Goal: Information Seeking & Learning: Learn about a topic

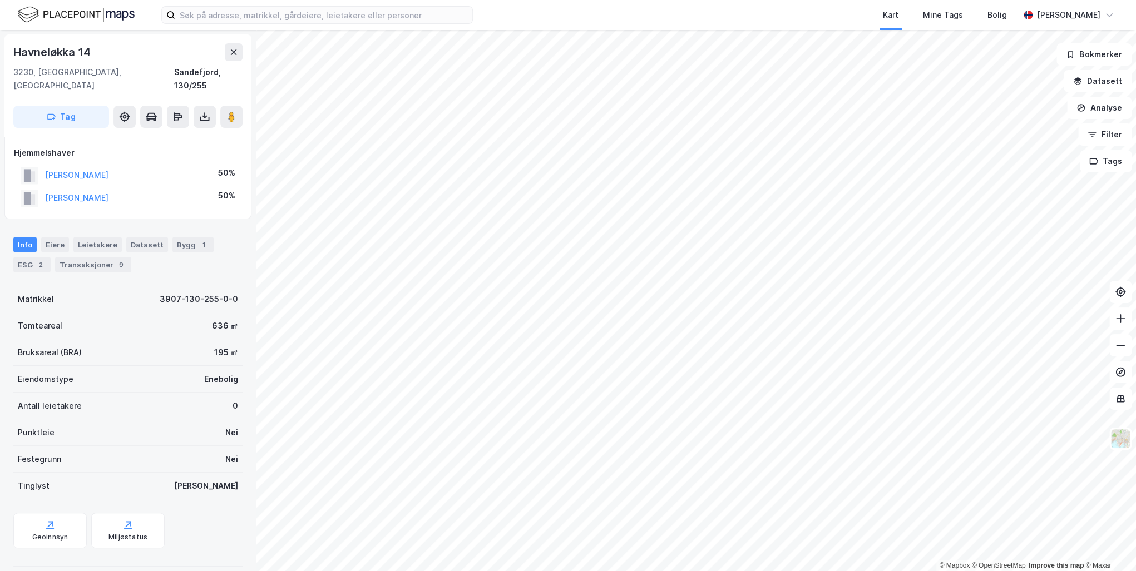
click at [0, 0] on button "[PERSON_NAME]" at bounding box center [0, 0] width 0 height 0
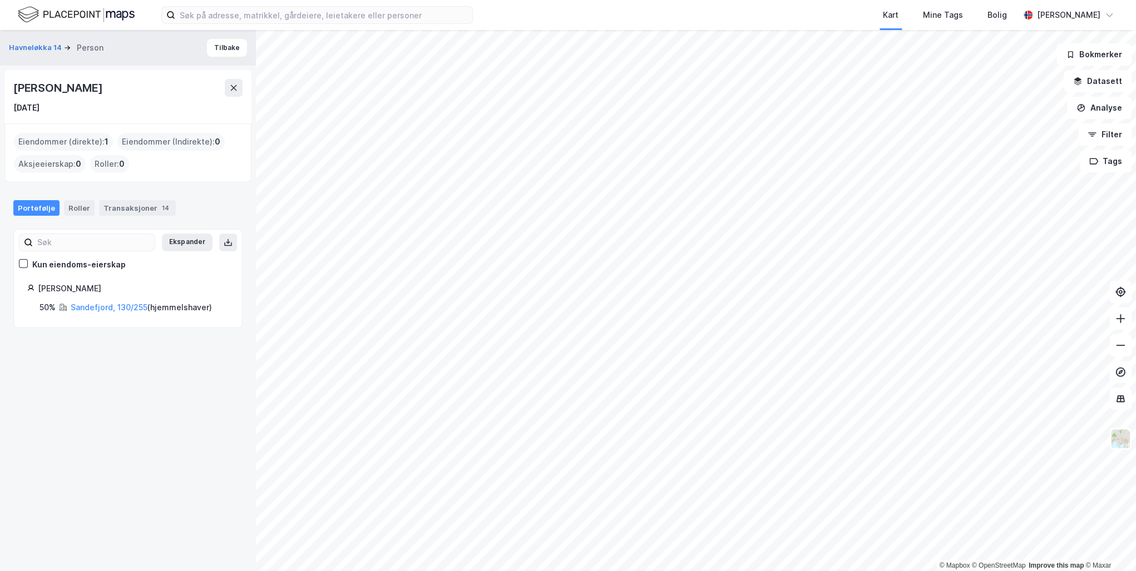
click at [87, 306] on link "Sandefjord, 130/255" at bounding box center [109, 307] width 77 height 9
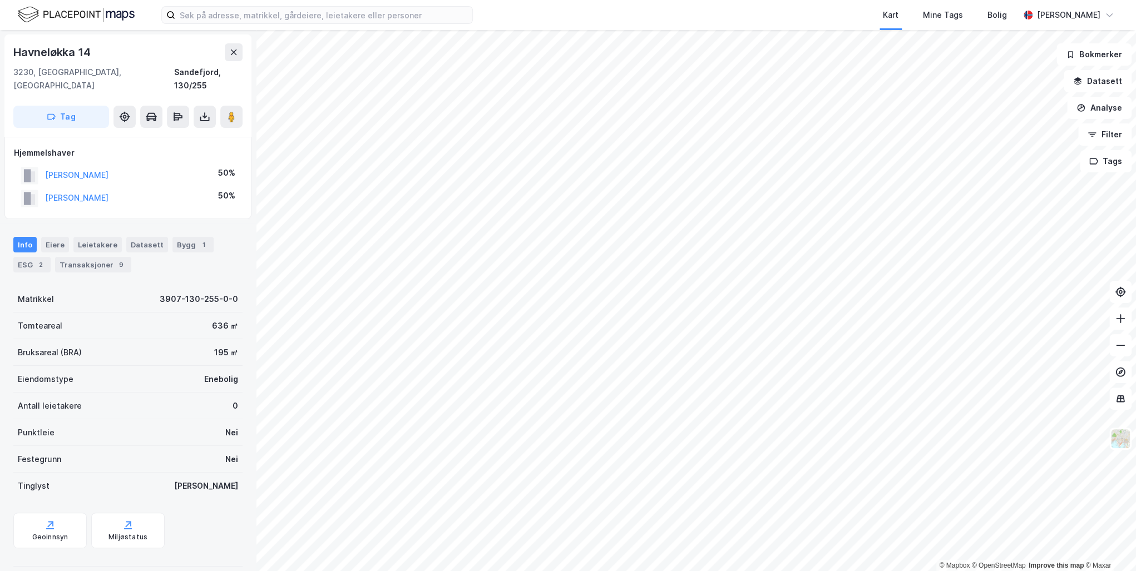
click at [94, 257] on div "Transaksjoner 9" at bounding box center [93, 265] width 76 height 16
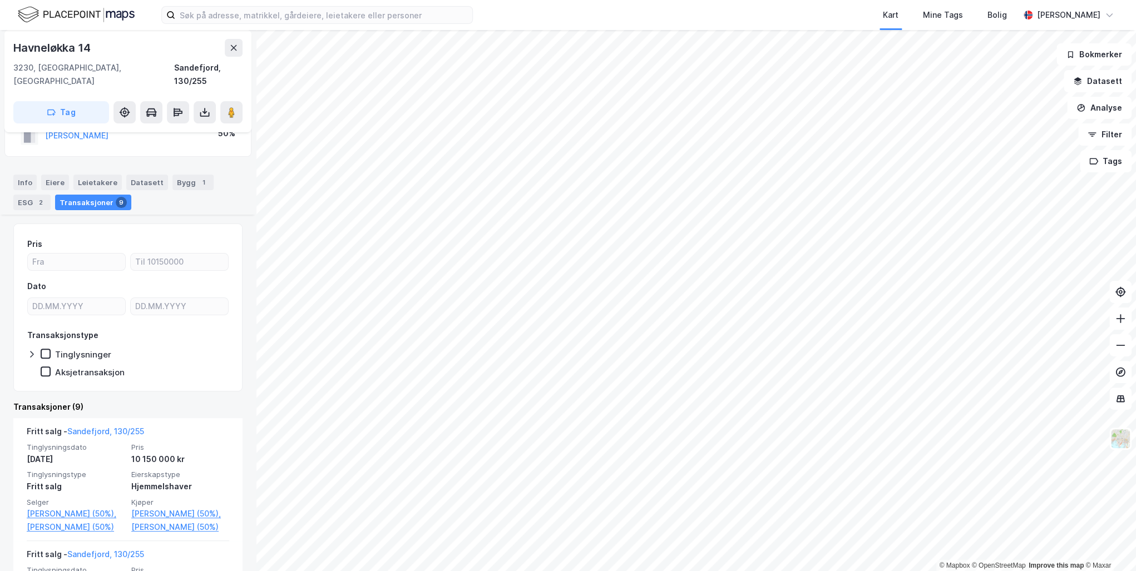
scroll to position [285, 0]
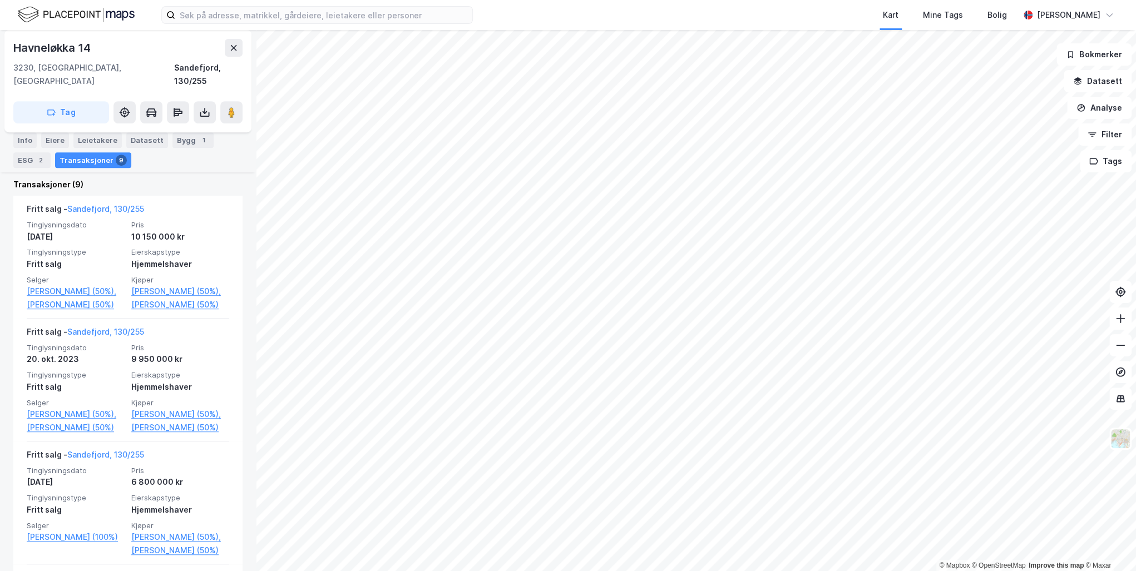
click at [171, 298] on link "[PERSON_NAME] (50%)" at bounding box center [180, 304] width 98 height 13
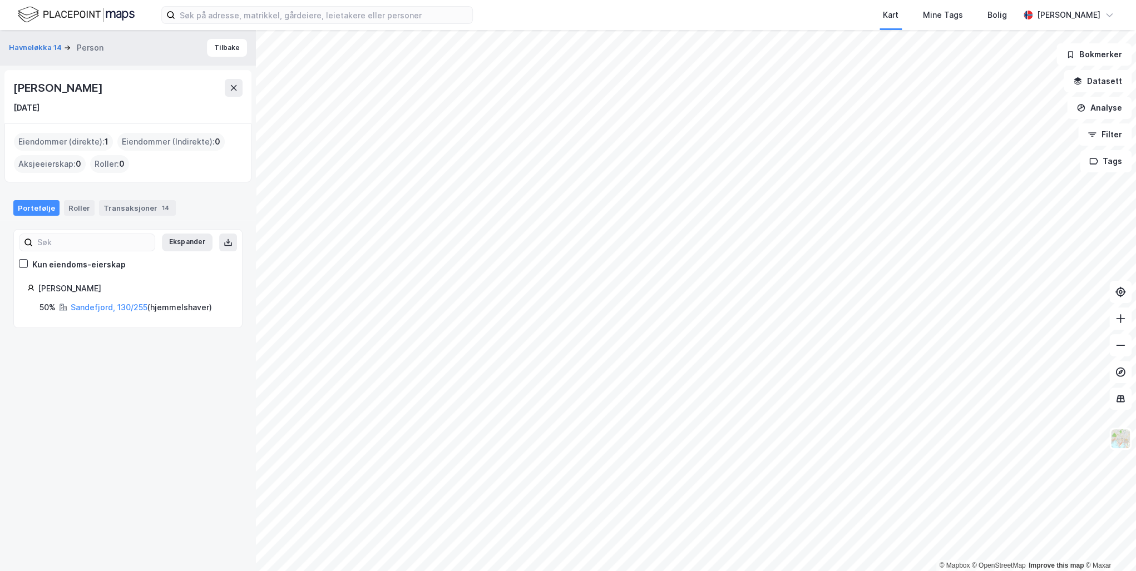
click at [129, 207] on div "Transaksjoner 14" at bounding box center [137, 208] width 77 height 16
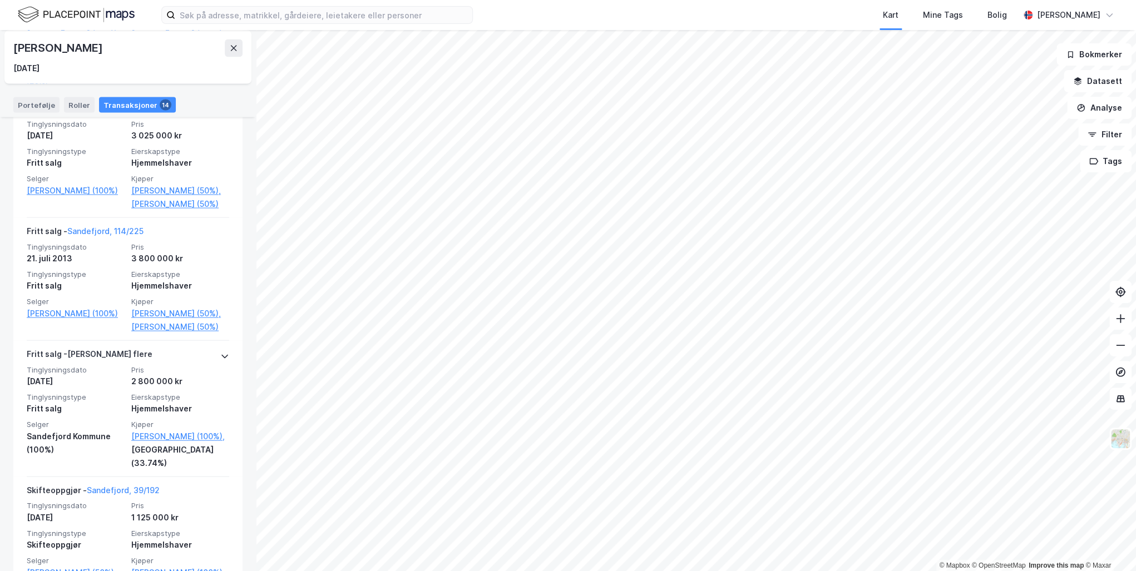
scroll to position [1403, 0]
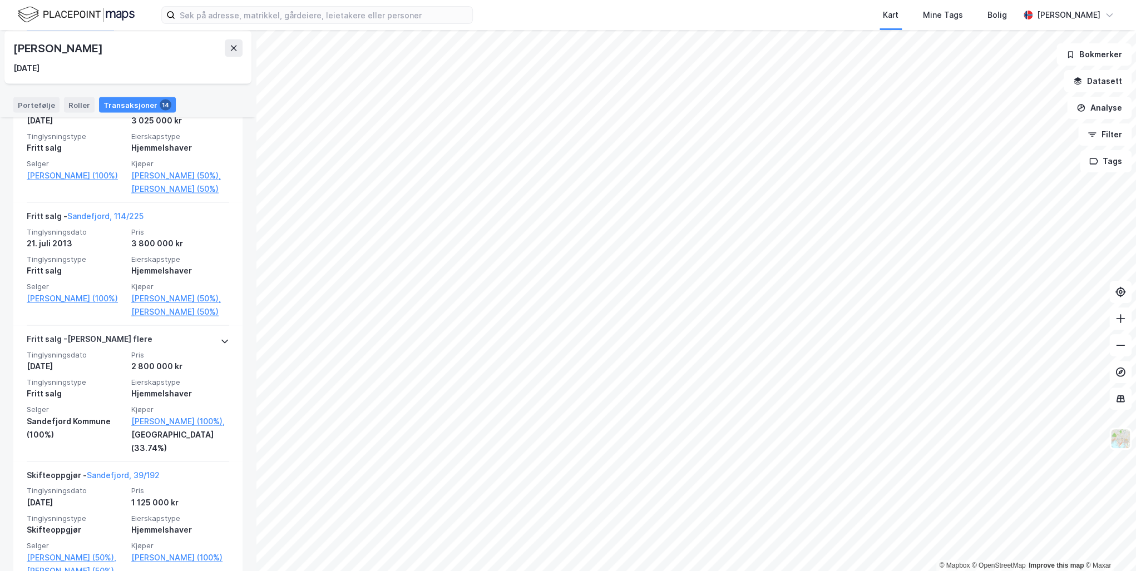
click at [220, 345] on icon at bounding box center [224, 341] width 9 height 9
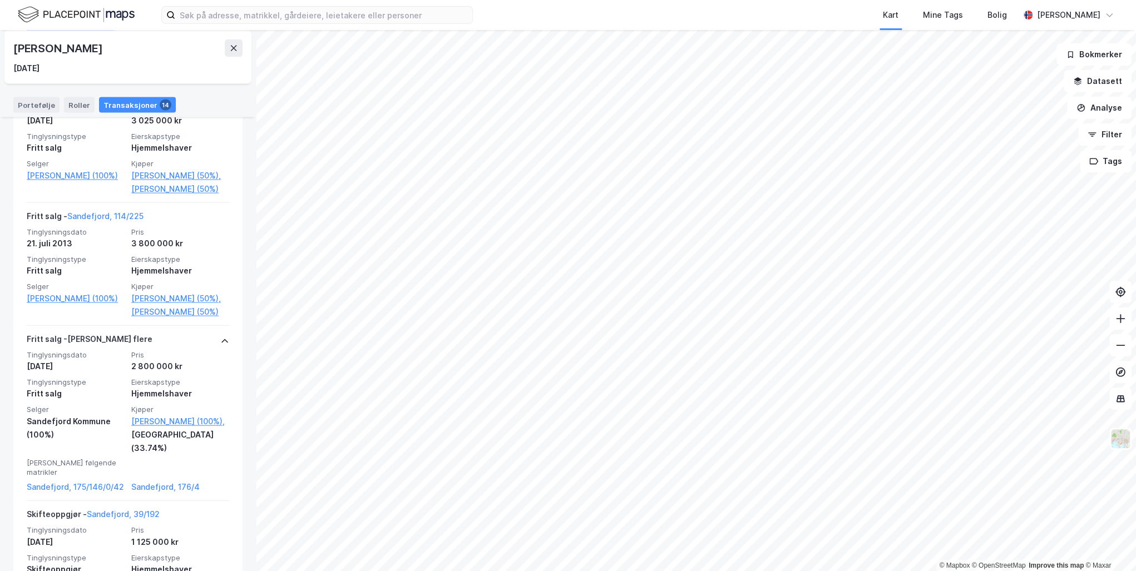
click at [42, 493] on link "Sandefjord, 175/146/0/42" at bounding box center [76, 486] width 98 height 13
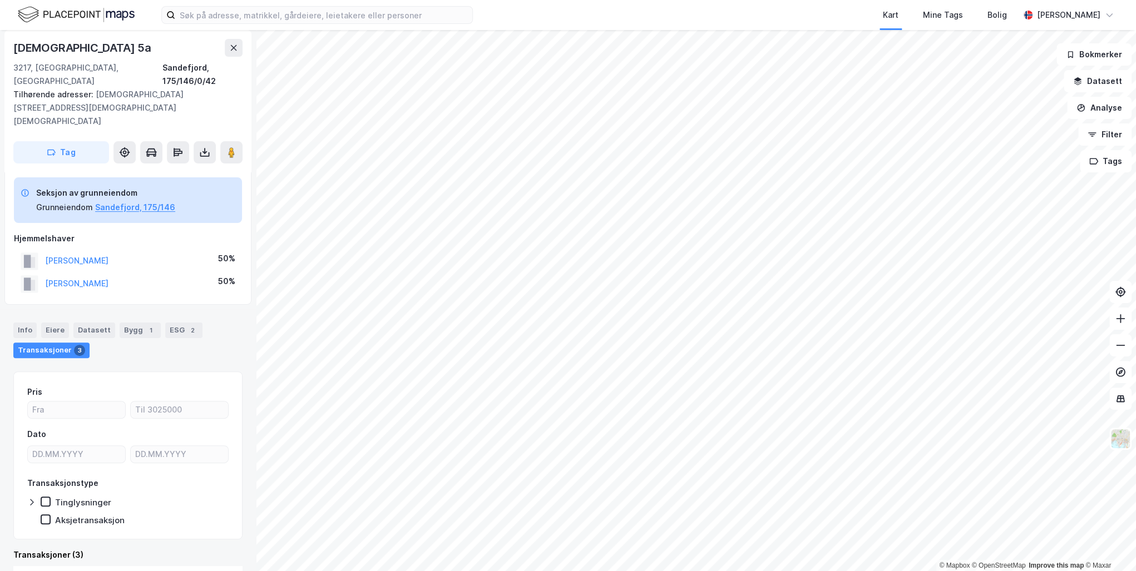
scroll to position [146, 0]
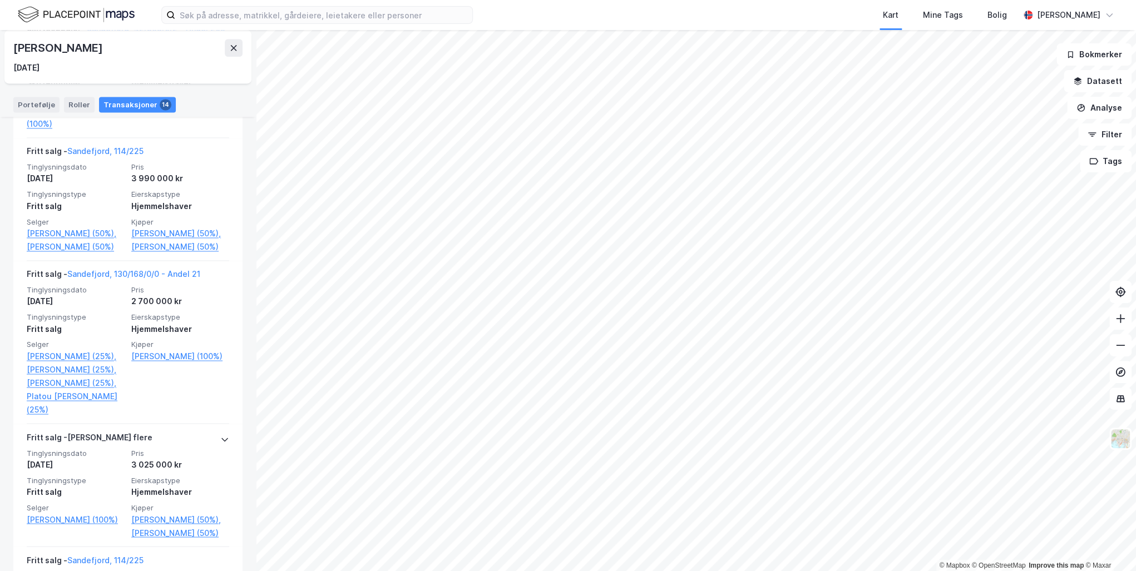
scroll to position [1003, 0]
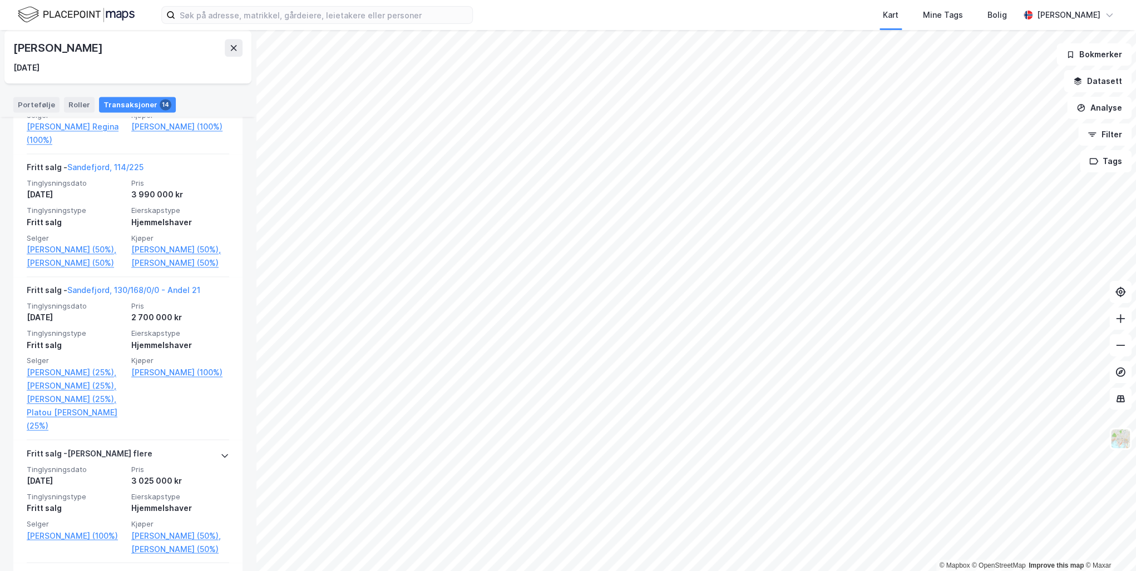
click at [172, 295] on link "Sandefjord, 130/168/0/0 - Andel 21" at bounding box center [133, 289] width 133 height 9
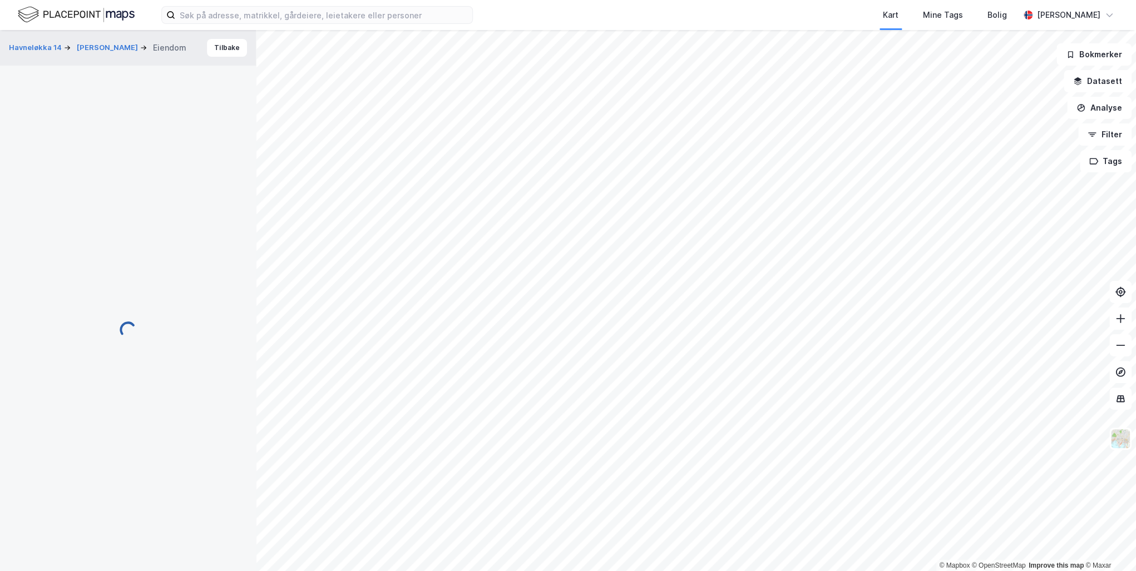
scroll to position [5, 0]
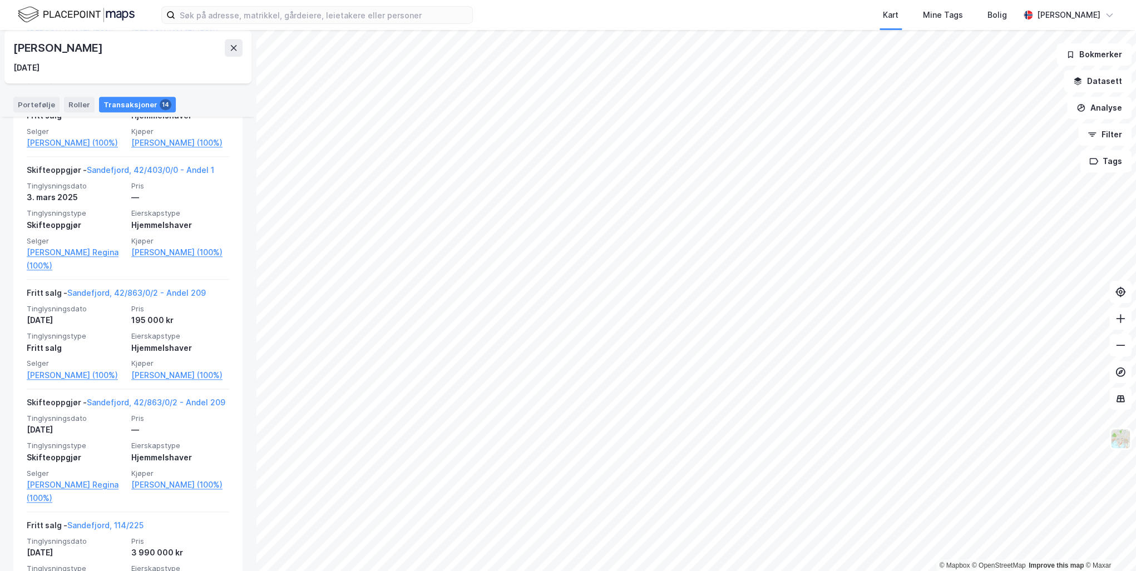
scroll to position [602, 0]
click at [167, 177] on link "Sandefjord, 42/403/0/0 - Andel 1" at bounding box center [150, 171] width 127 height 9
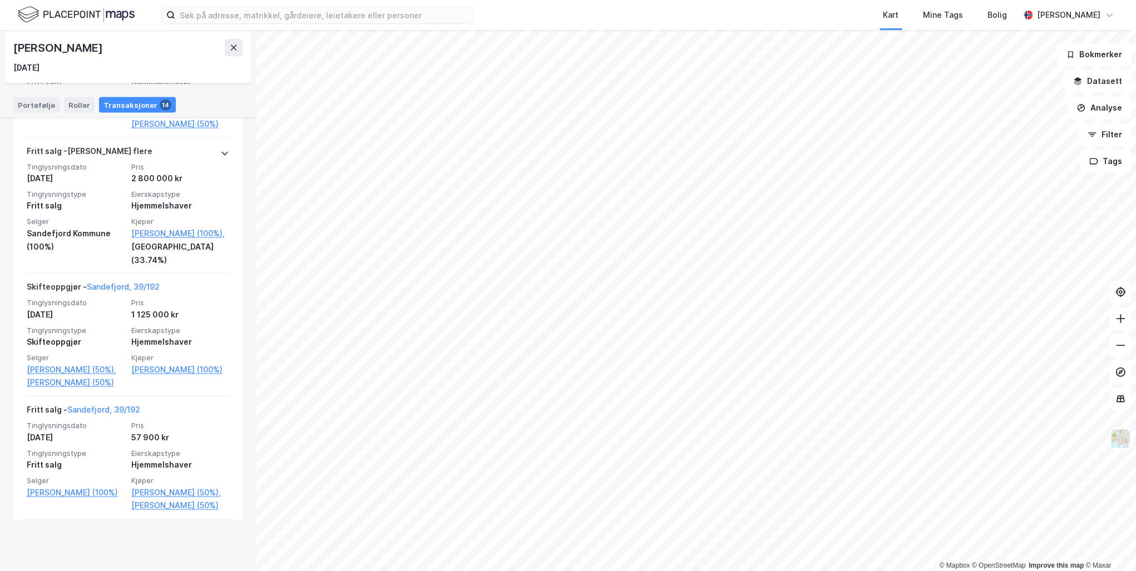
scroll to position [1448, 0]
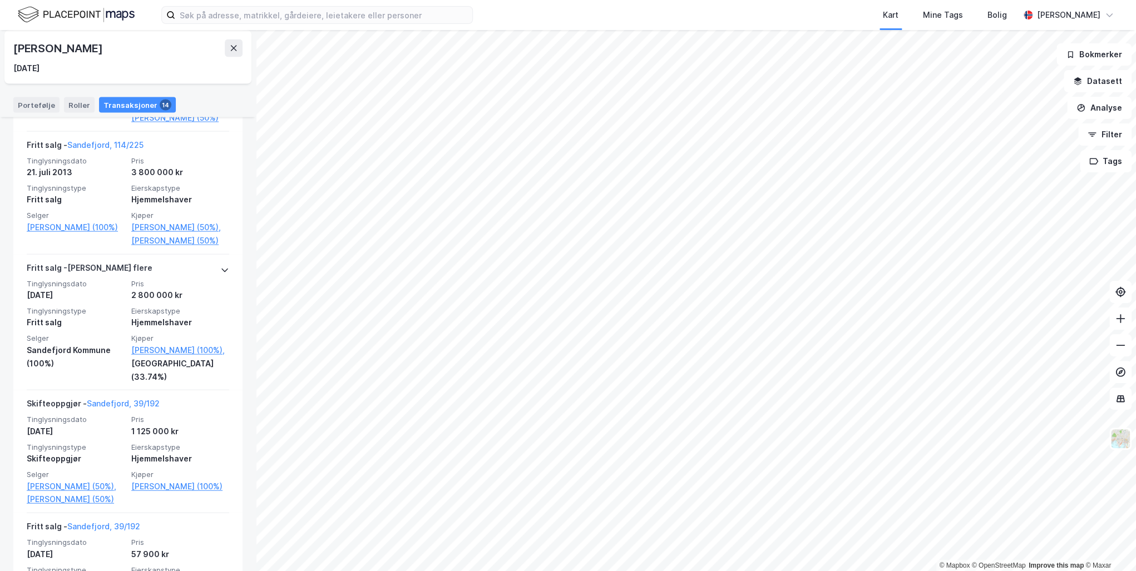
click at [150, 247] on link "[PERSON_NAME] (50%)" at bounding box center [180, 240] width 98 height 13
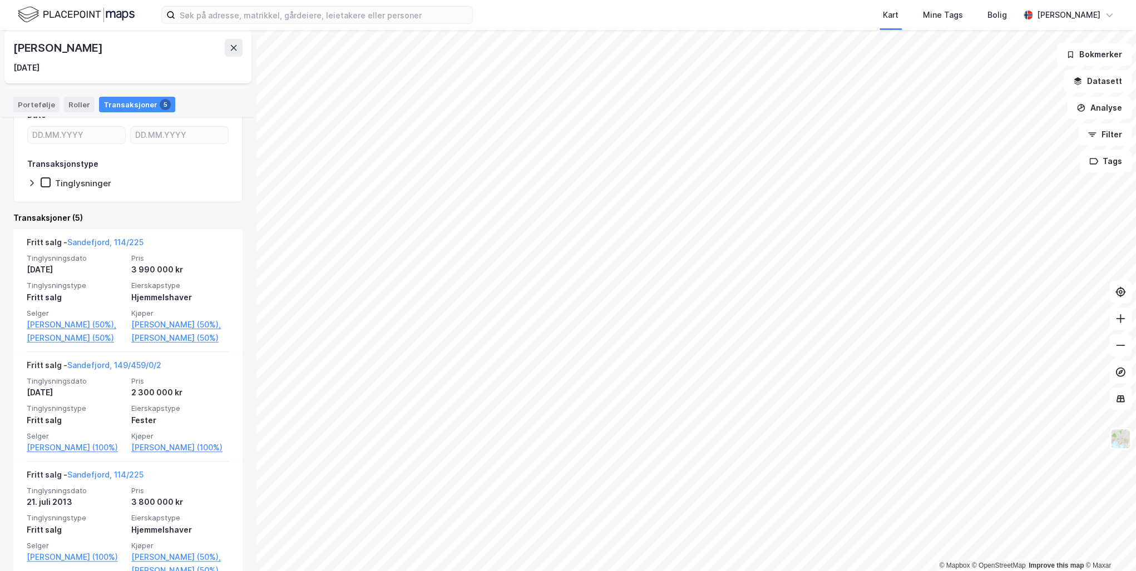
scroll to position [178, 0]
click at [129, 369] on link "Sandefjord, 149/459/0/2" at bounding box center [114, 363] width 94 height 9
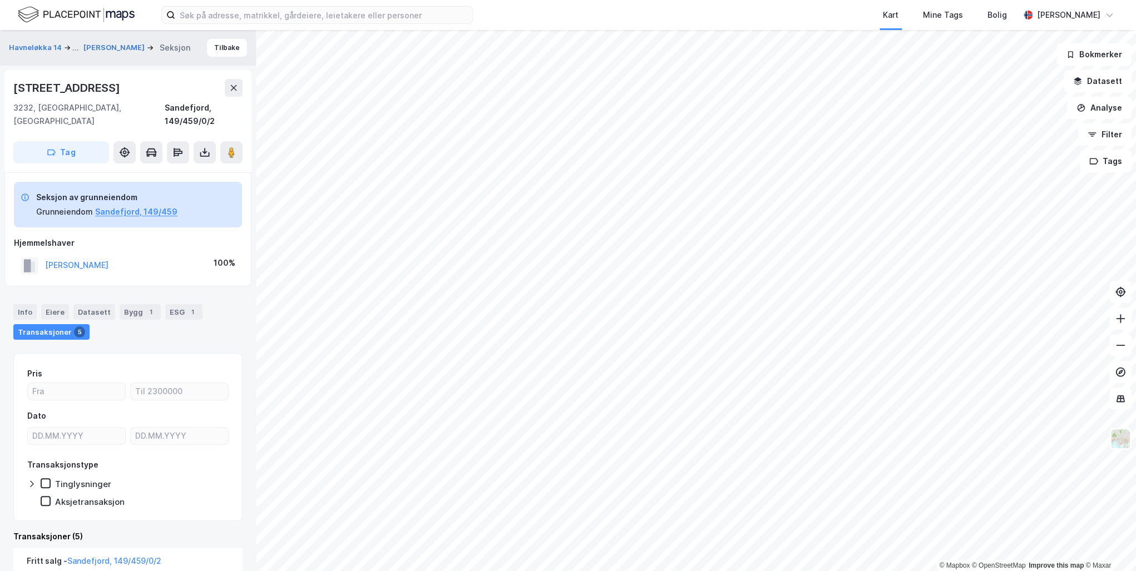
scroll to position [223, 0]
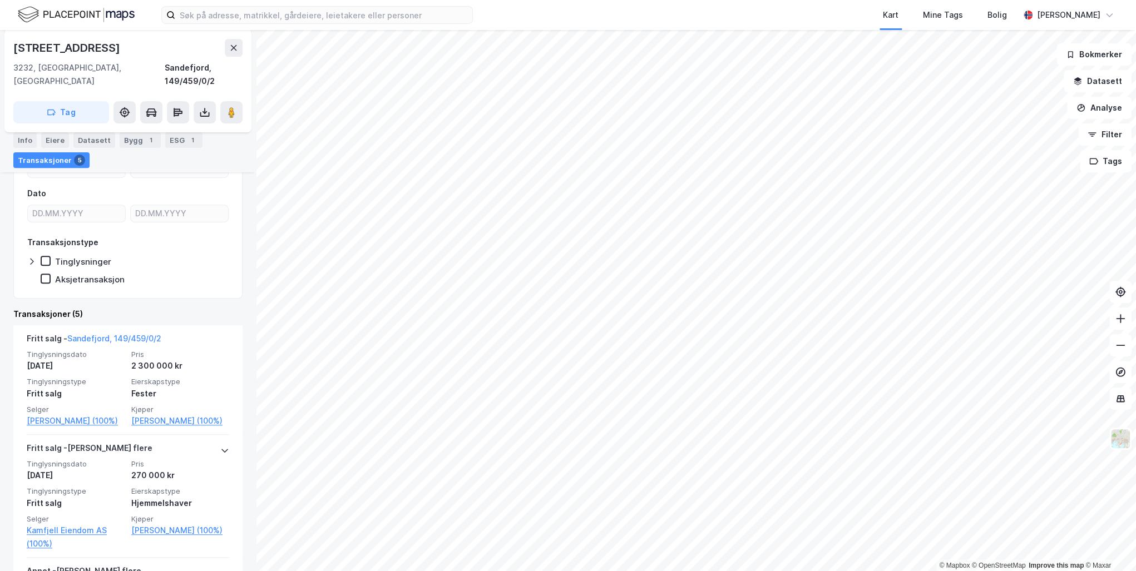
click at [149, 414] on link "[PERSON_NAME] (100%)" at bounding box center [180, 420] width 98 height 13
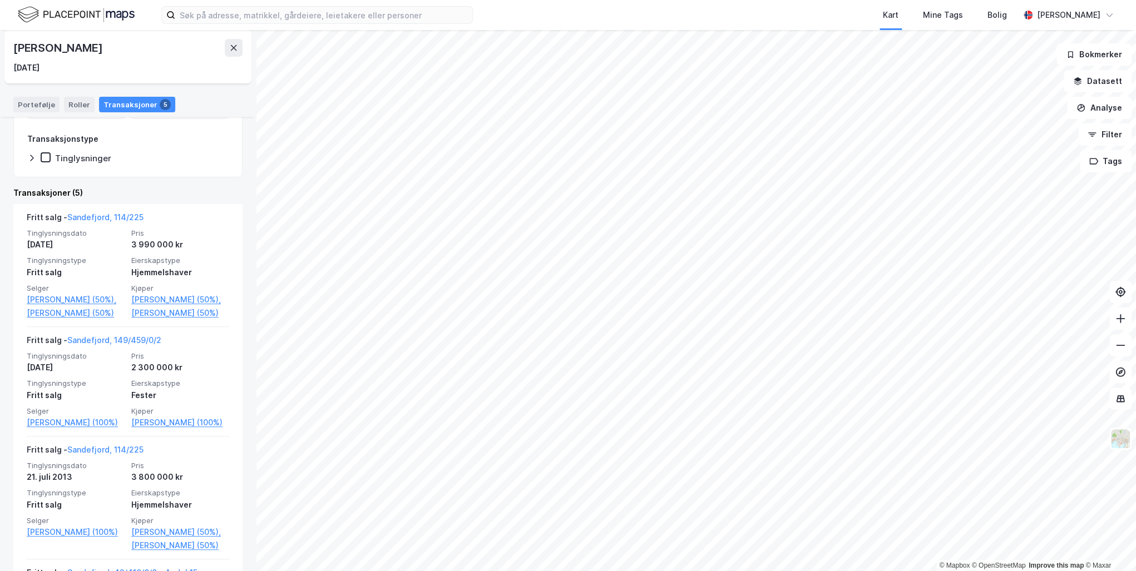
scroll to position [223, 0]
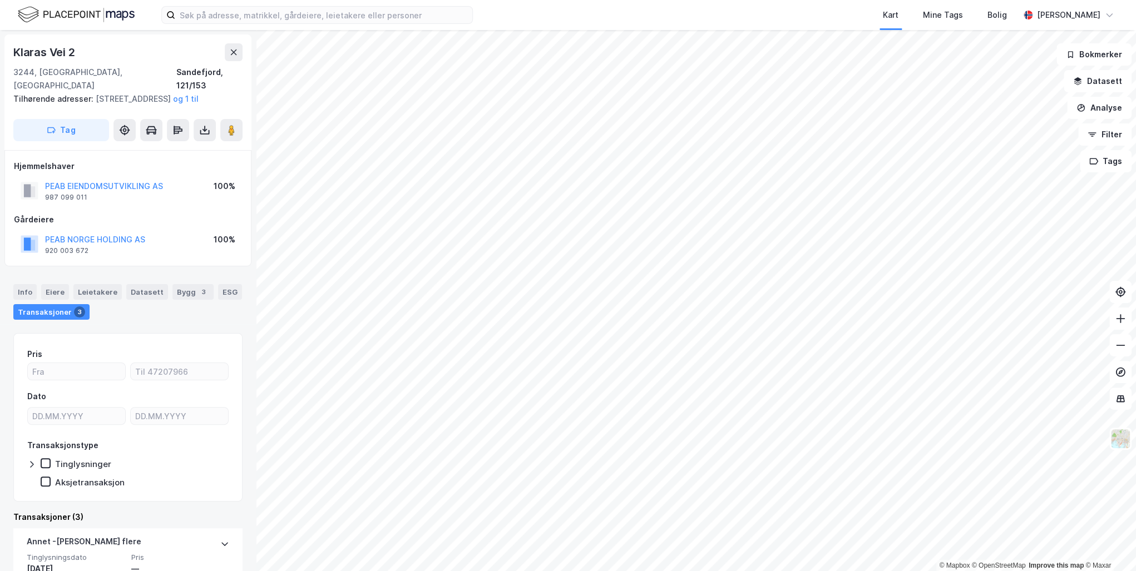
scroll to position [325, 0]
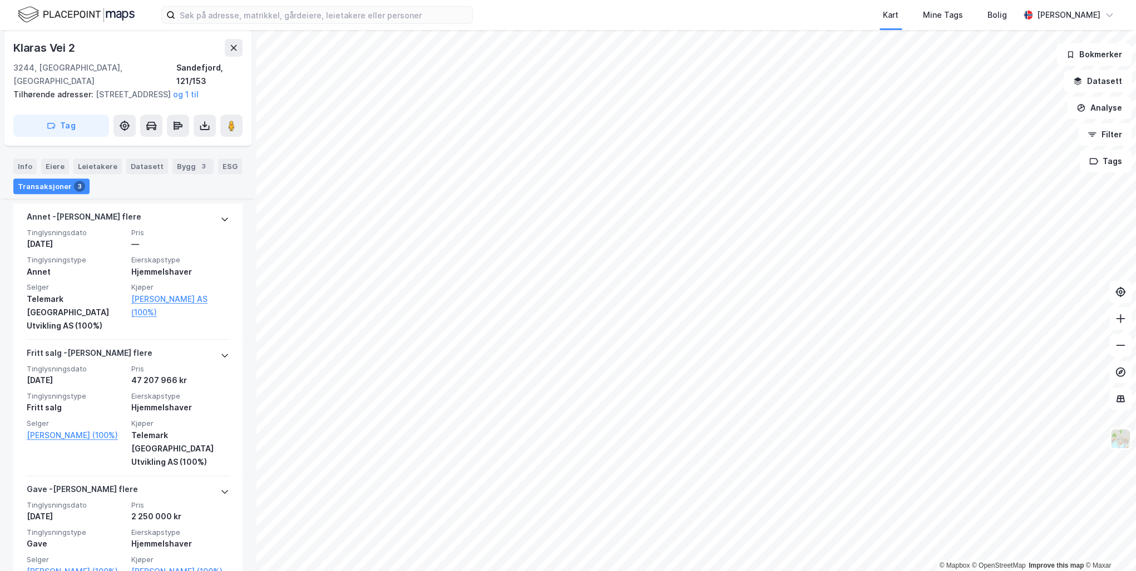
click at [65, 565] on link "[PERSON_NAME] (100%)" at bounding box center [76, 571] width 98 height 13
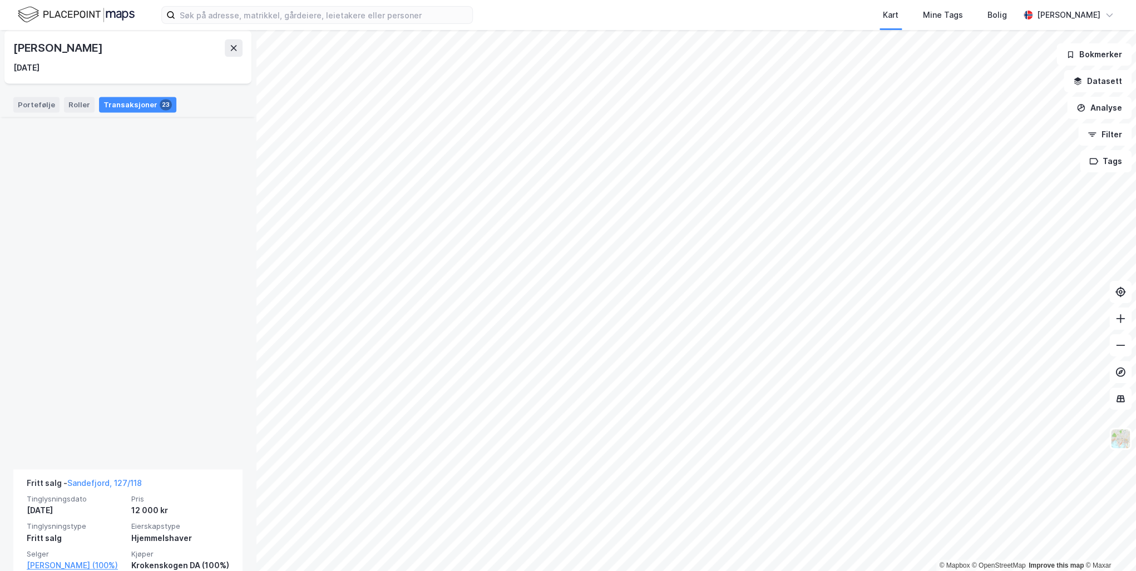
scroll to position [2461, 0]
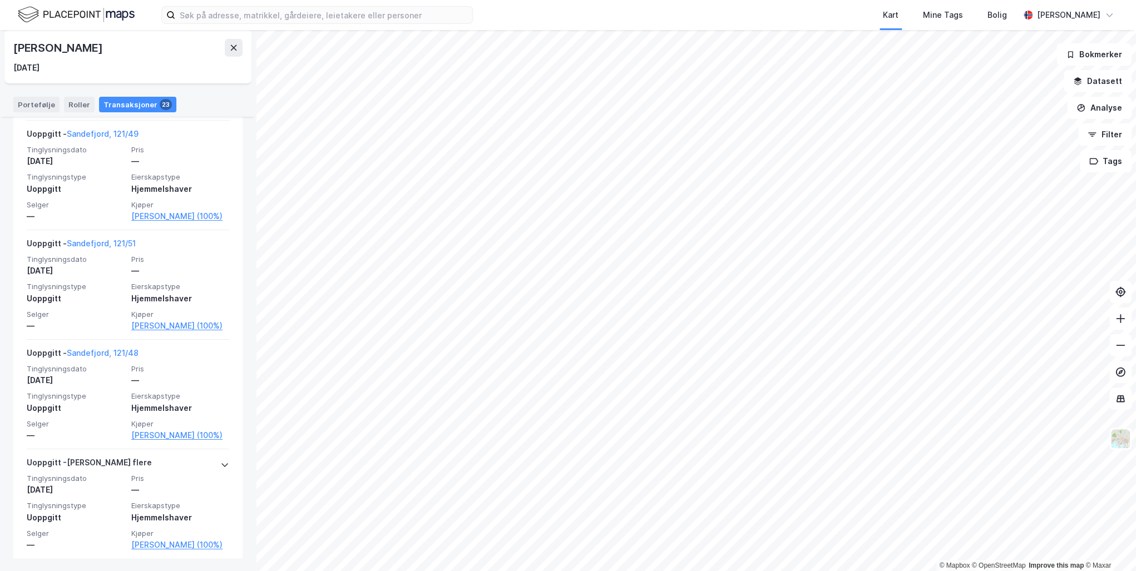
click at [220, 461] on icon at bounding box center [224, 465] width 9 height 9
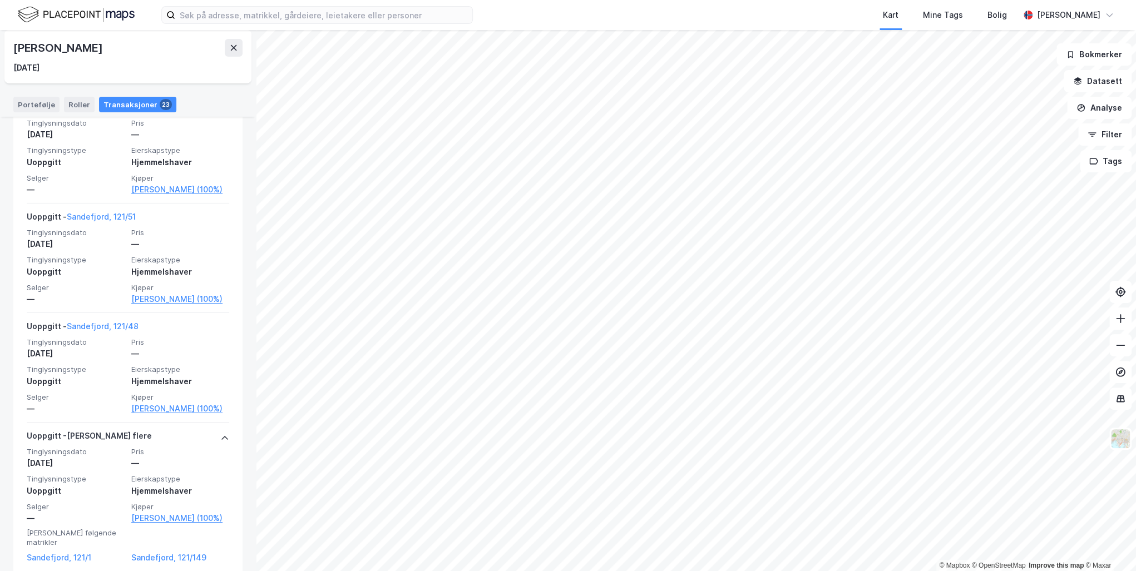
scroll to position [2490, 0]
click at [60, 549] on link "Sandefjord, 121/1" at bounding box center [76, 555] width 98 height 13
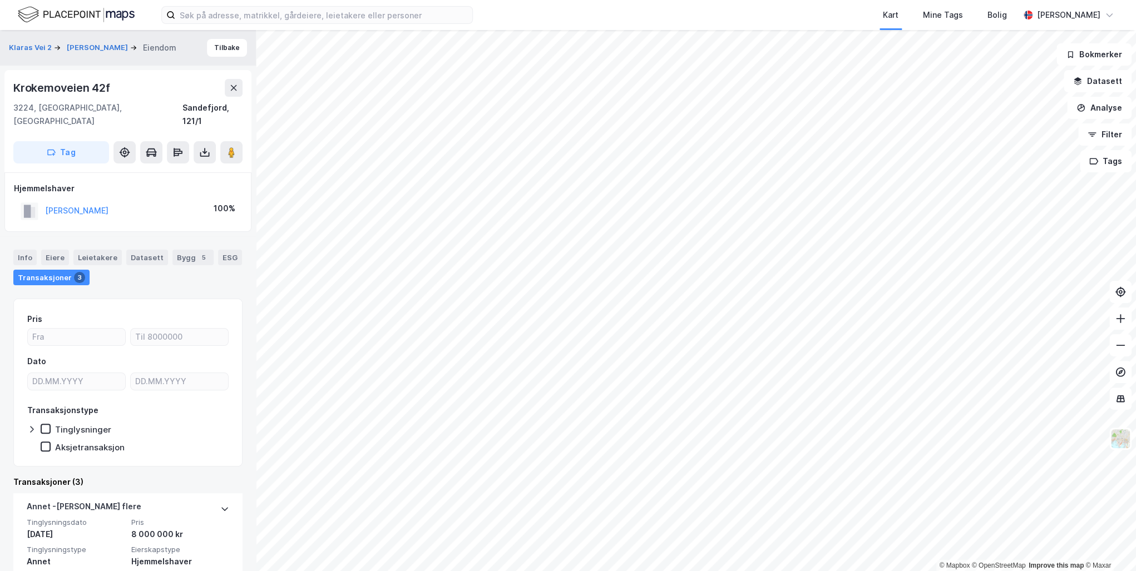
scroll to position [250, 0]
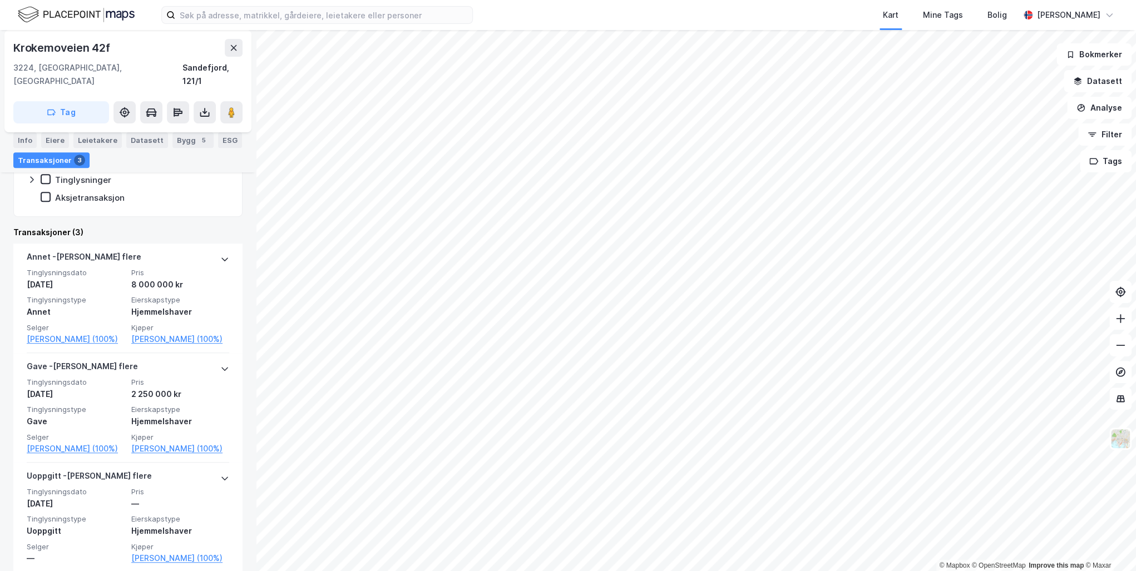
click at [221, 367] on icon at bounding box center [224, 369] width 7 height 4
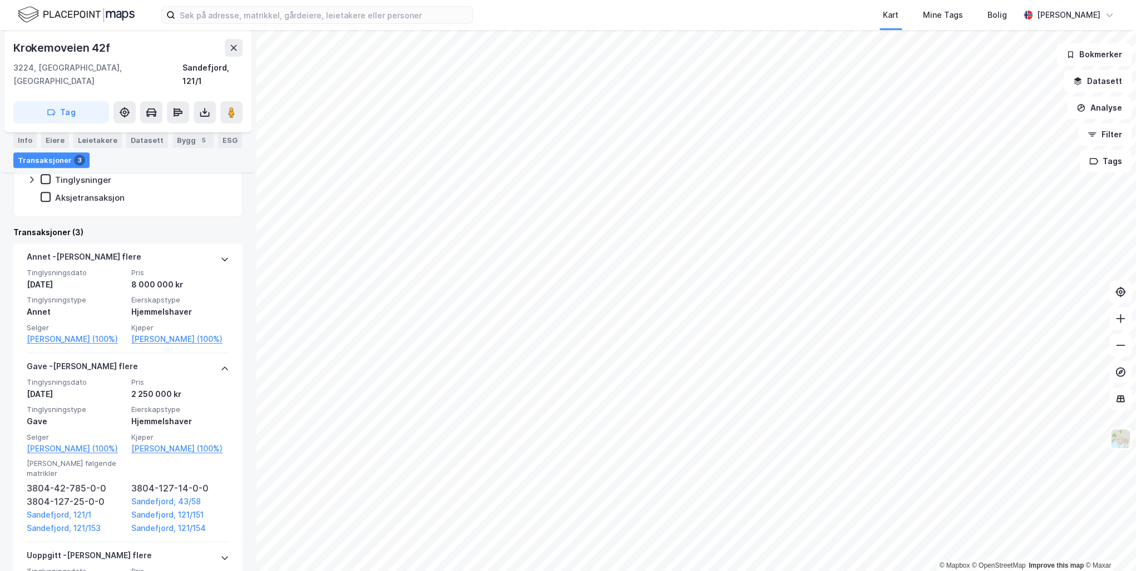
click at [156, 495] on link "Sandefjord, 43/58" at bounding box center [180, 501] width 98 height 13
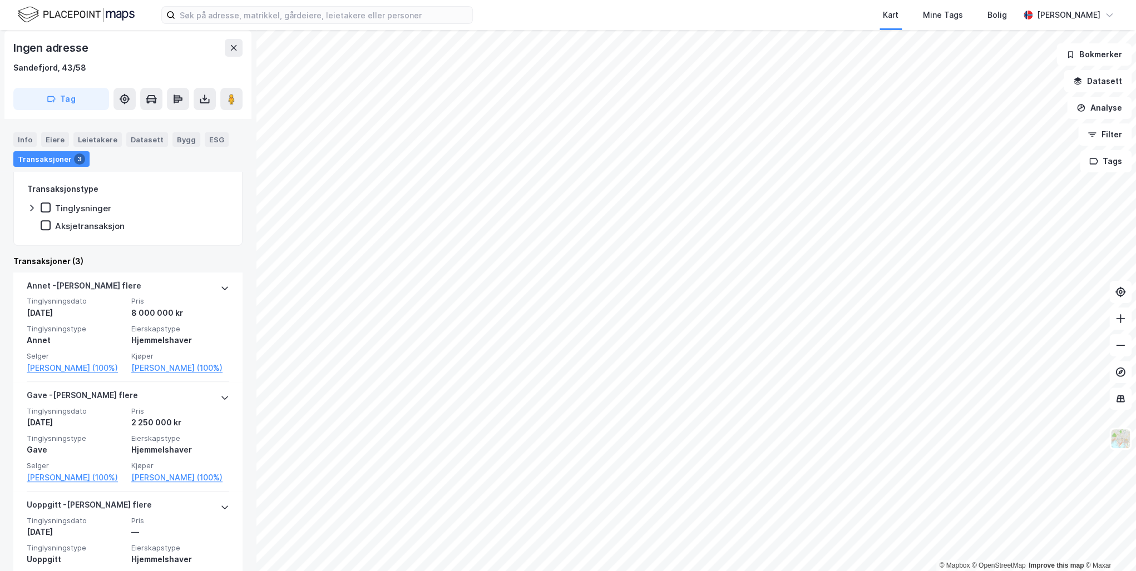
scroll to position [249, 0]
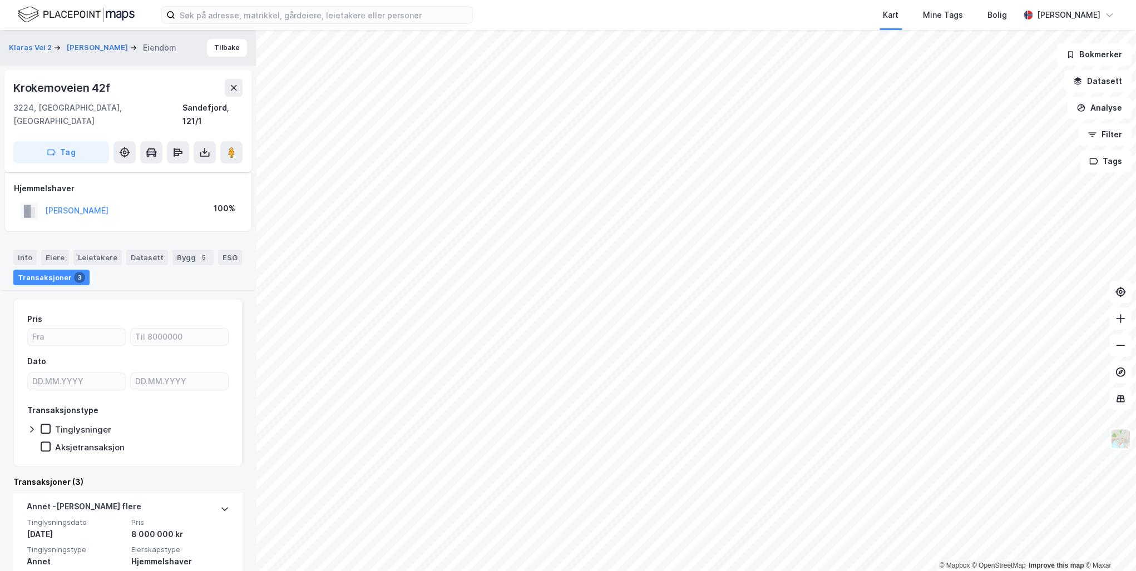
scroll to position [250, 0]
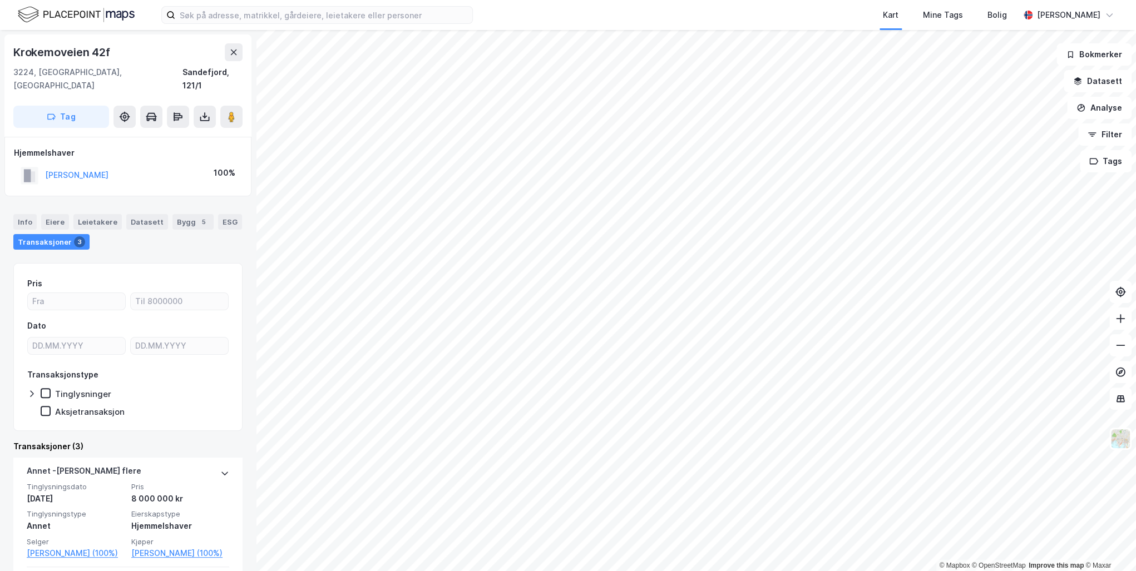
click at [0, 0] on button "[PERSON_NAME]" at bounding box center [0, 0] width 0 height 0
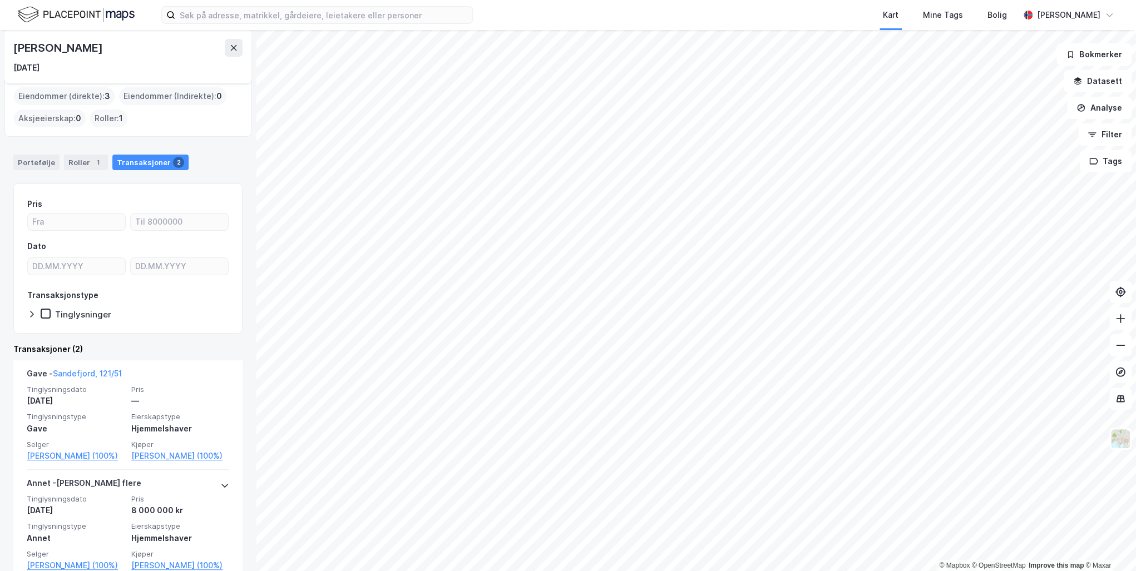
scroll to position [66, 0]
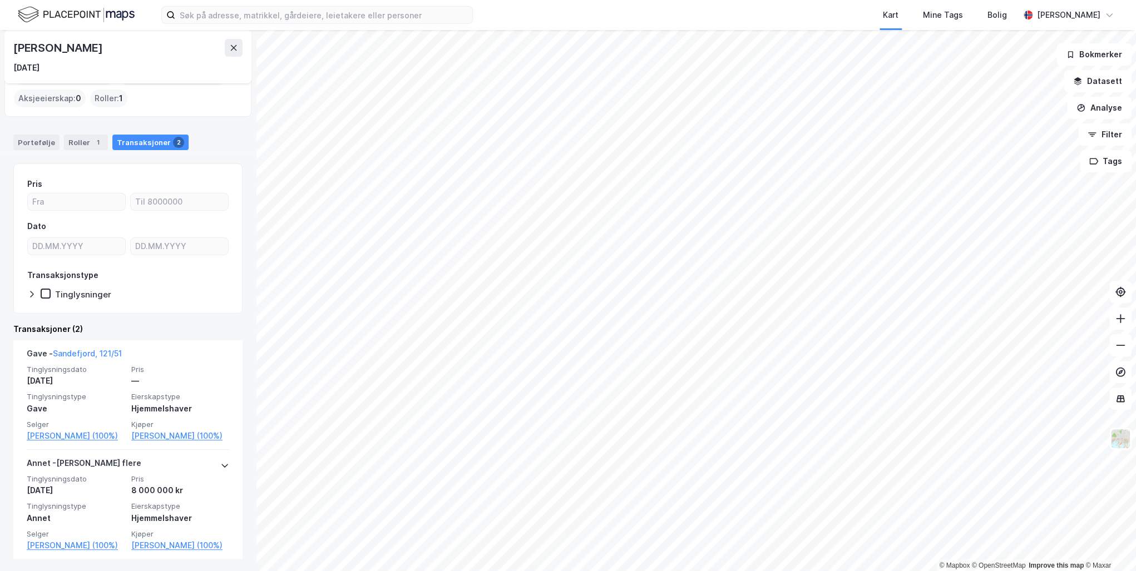
click at [100, 352] on link "Sandefjord, 121/51" at bounding box center [87, 353] width 69 height 9
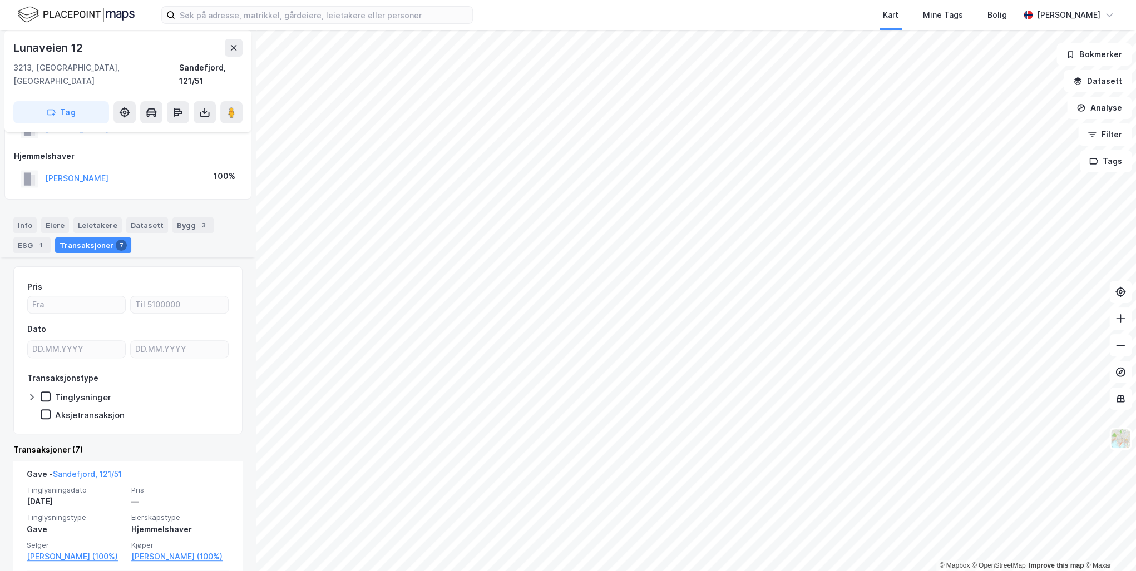
scroll to position [223, 0]
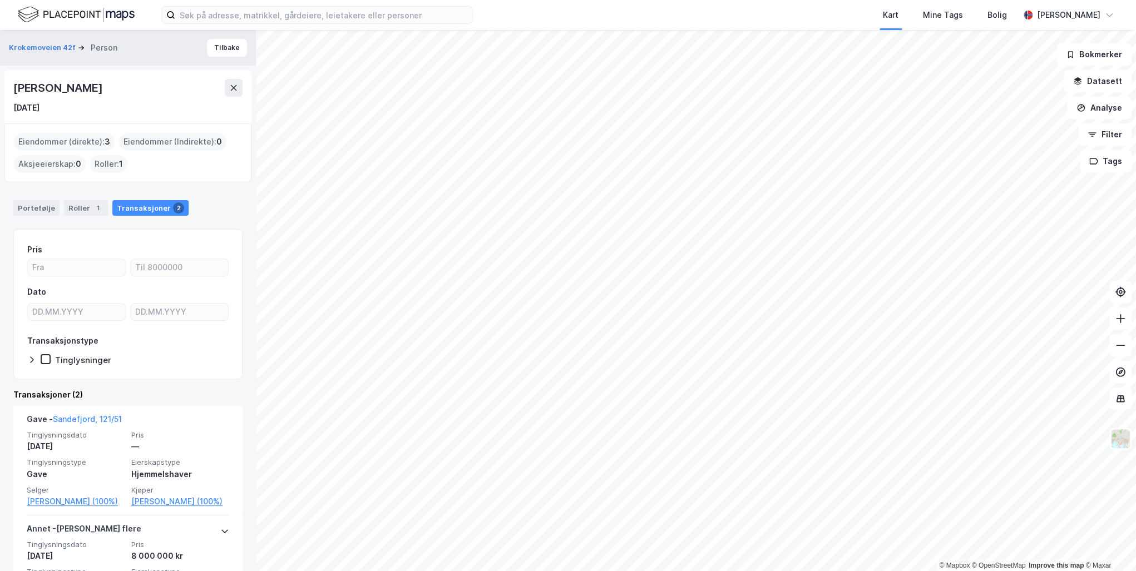
scroll to position [66, 0]
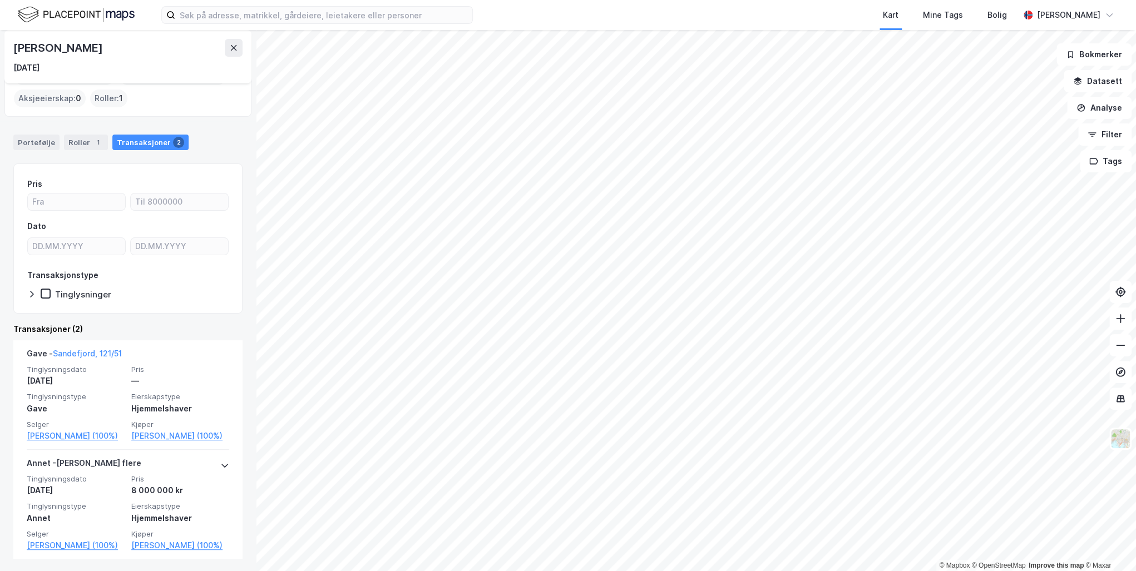
click at [76, 434] on link "[PERSON_NAME] (100%)" at bounding box center [76, 435] width 98 height 13
click at [129, 142] on div "Transaksjoner 23" at bounding box center [137, 143] width 77 height 16
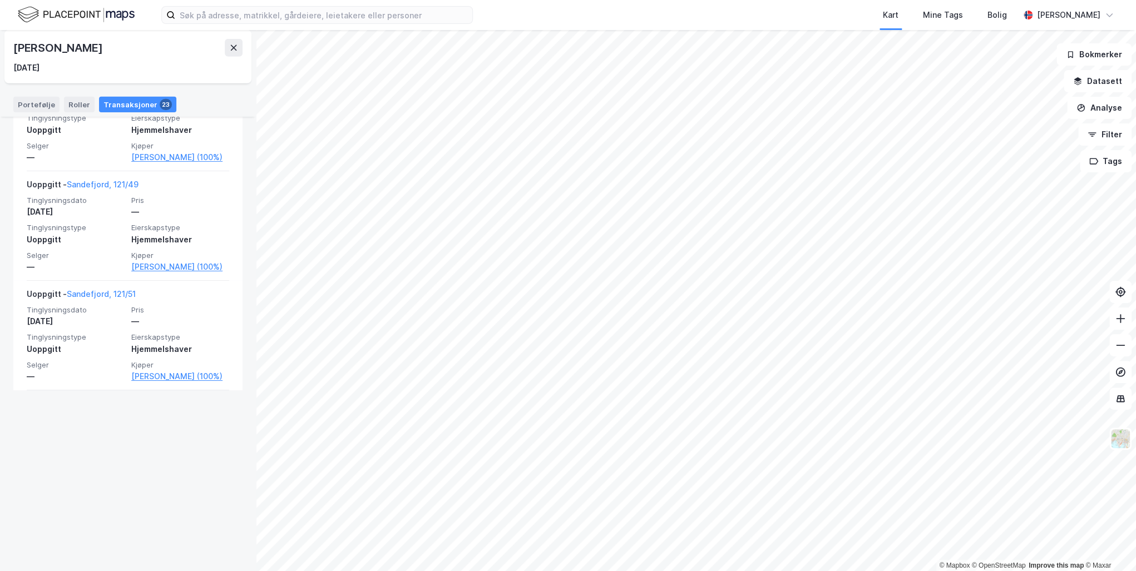
scroll to position [2461, 0]
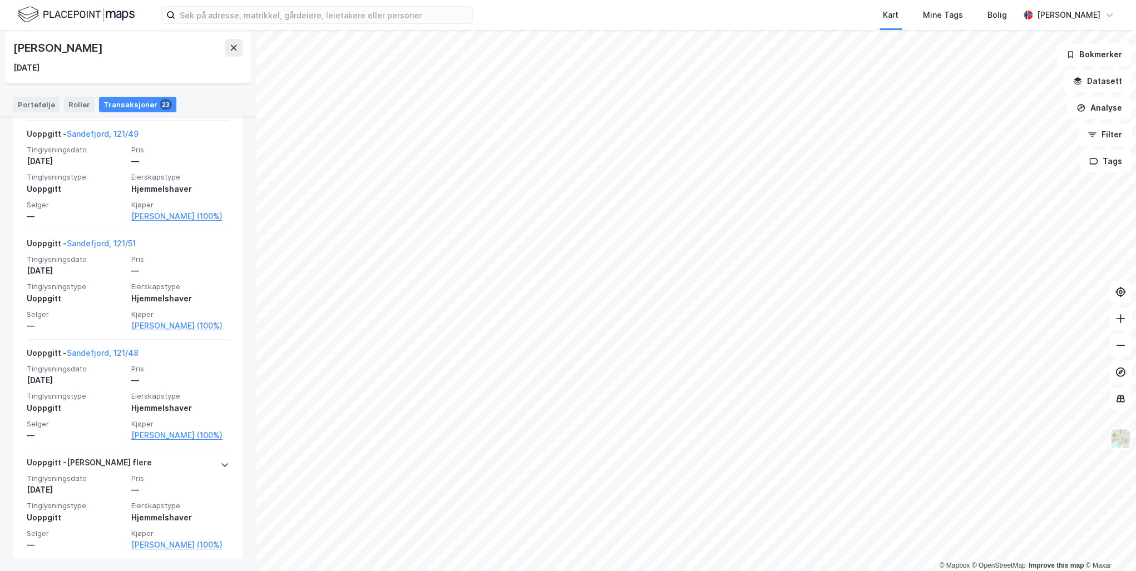
click at [101, 351] on link "Sandefjord, 121/48" at bounding box center [103, 352] width 72 height 9
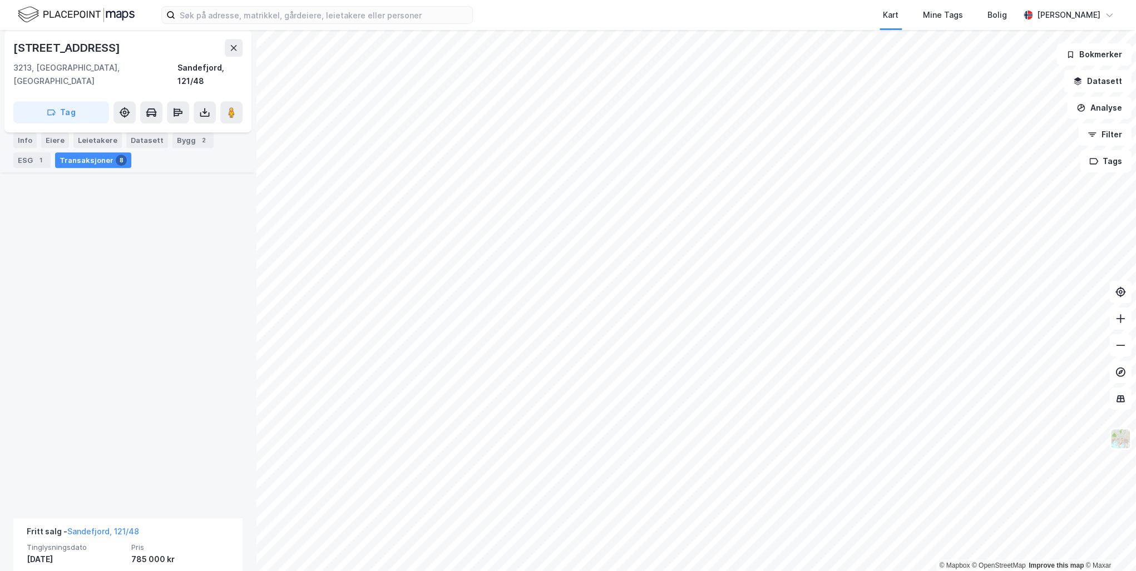
scroll to position [1074, 0]
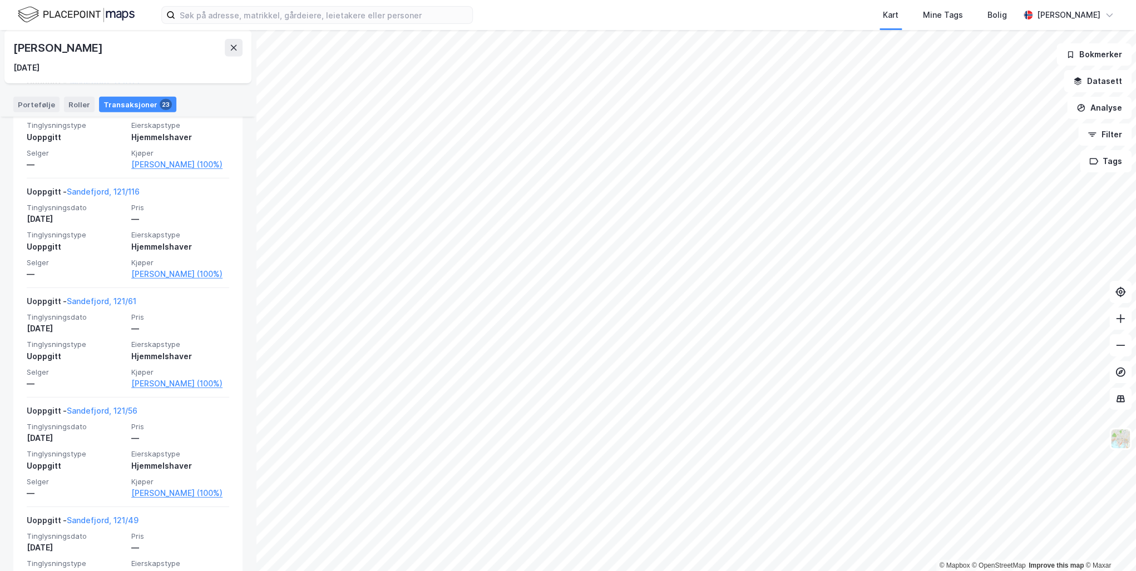
scroll to position [2060, 0]
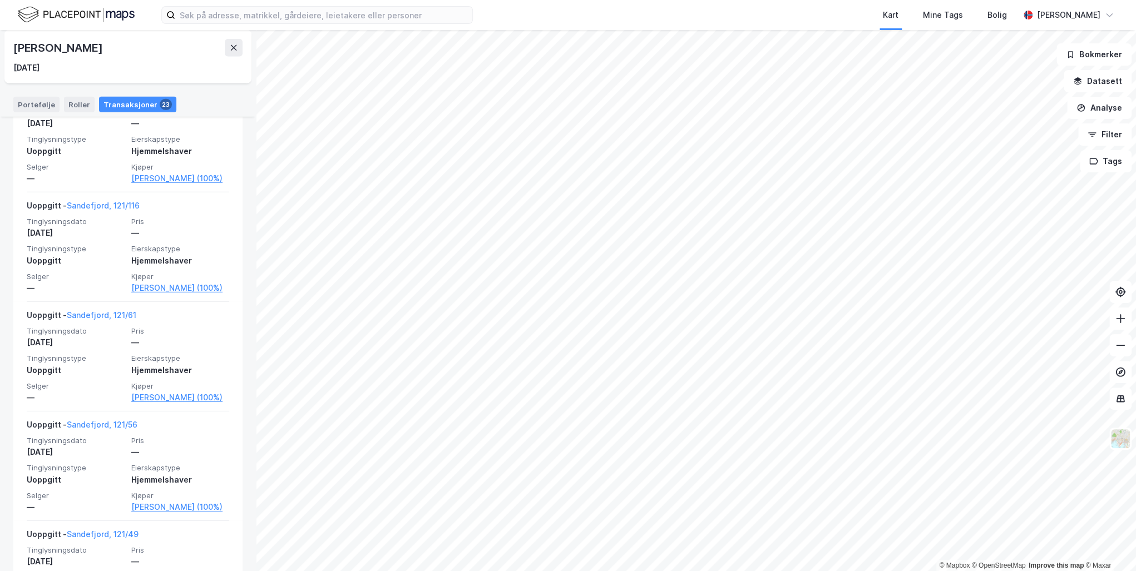
click at [105, 204] on link "Sandefjord, 121/116" at bounding box center [103, 205] width 73 height 9
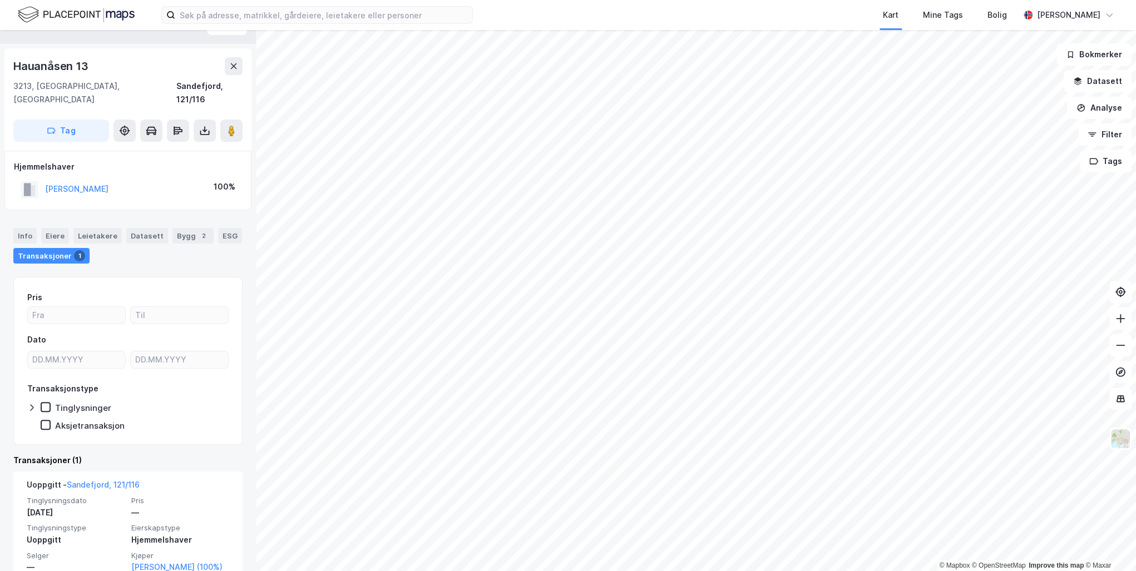
scroll to position [31, 0]
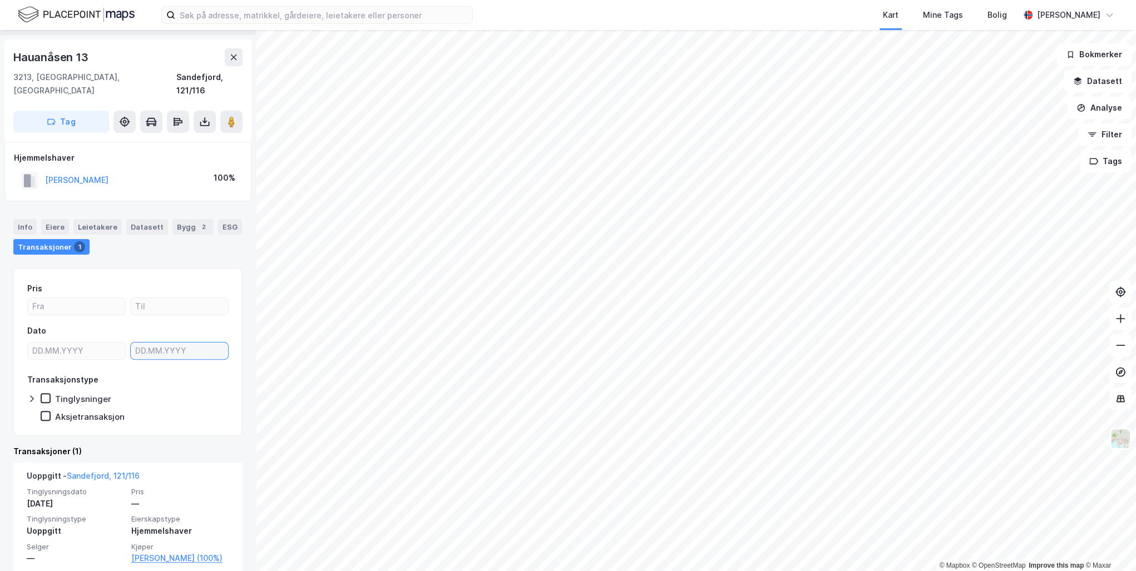
type input "DD.MM.YYYY"
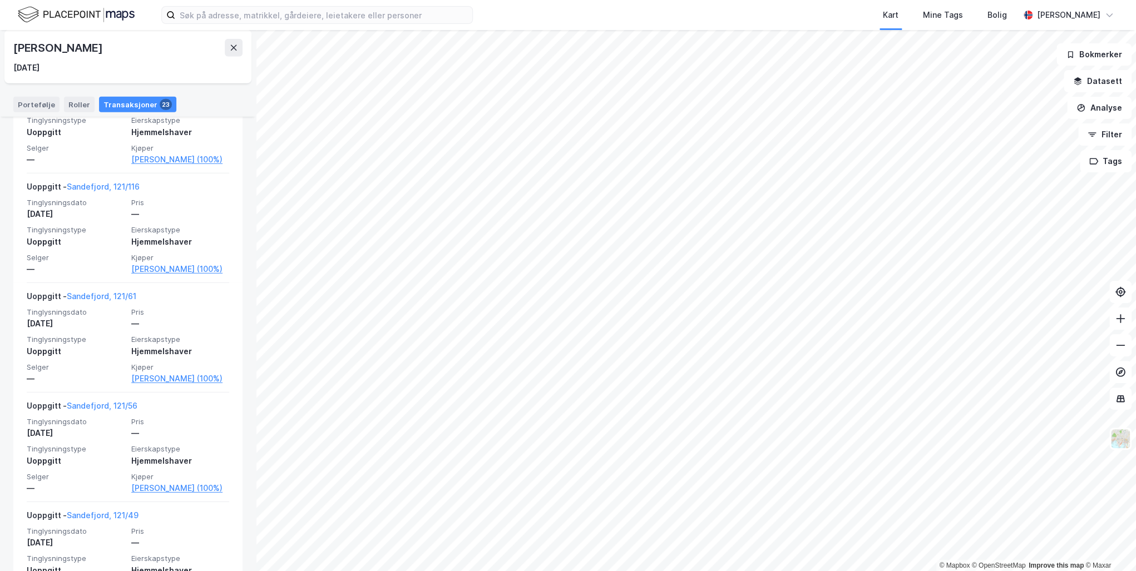
scroll to position [2060, 0]
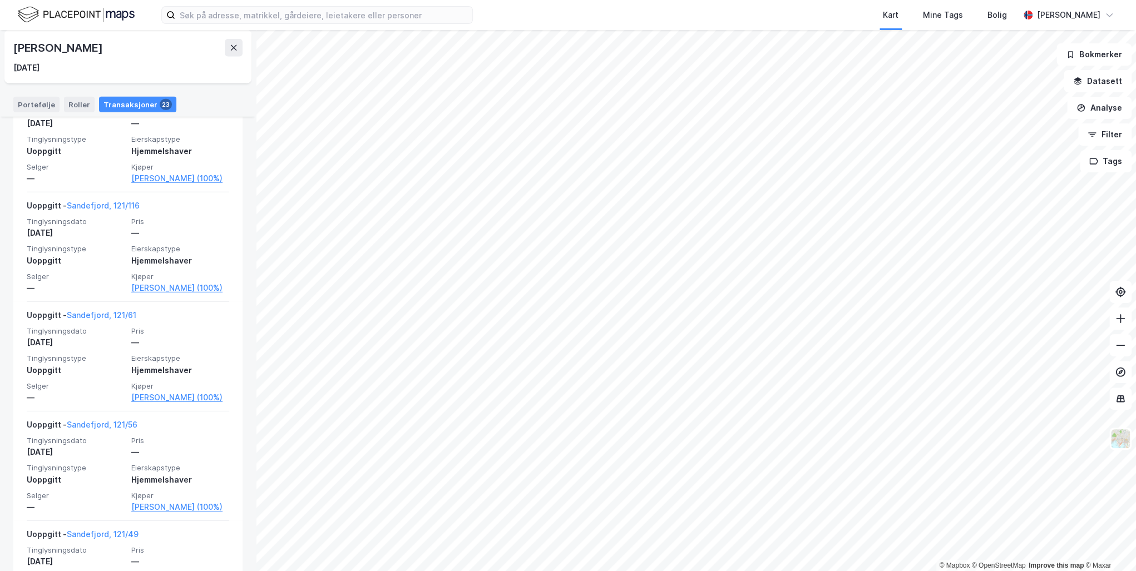
click at [110, 315] on link "Sandefjord, 121/61" at bounding box center [102, 314] width 70 height 9
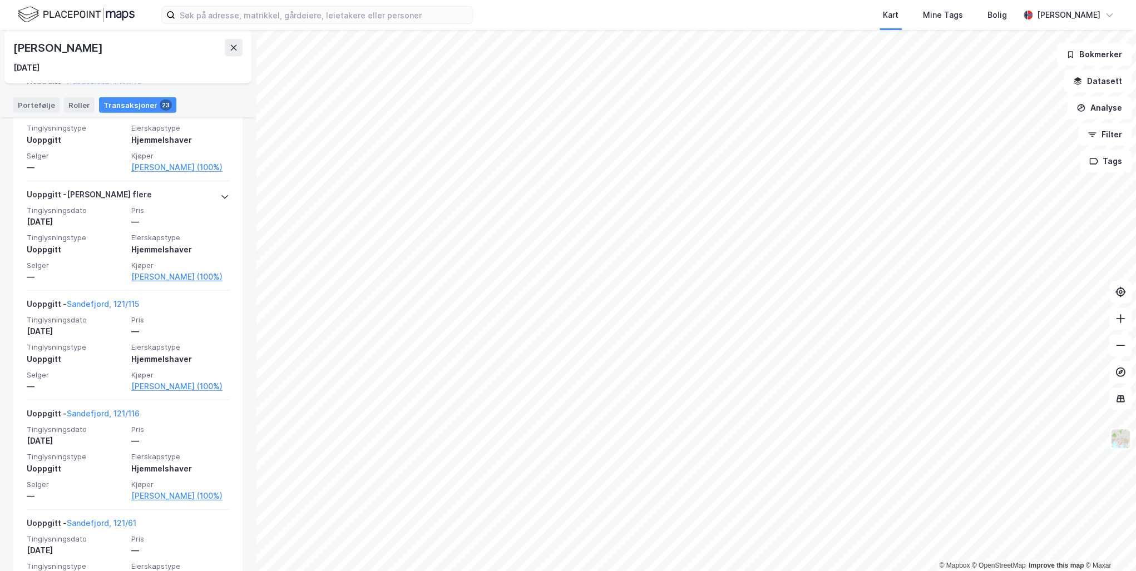
scroll to position [1838, 0]
